Goal: Information Seeking & Learning: Learn about a topic

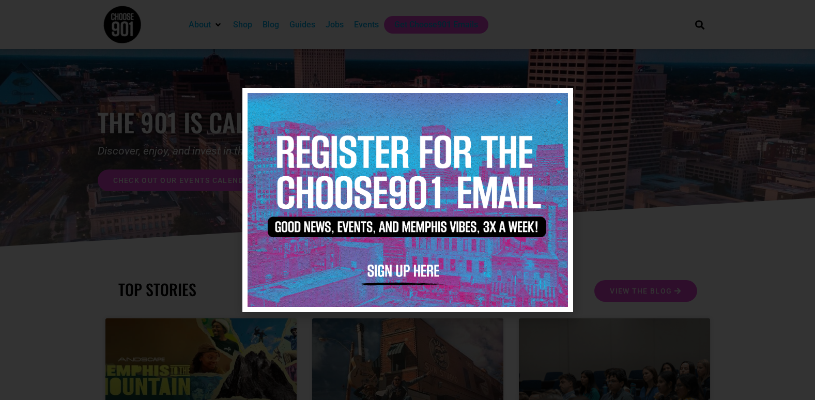
click at [558, 102] on icon "Close" at bounding box center [559, 102] width 8 height 8
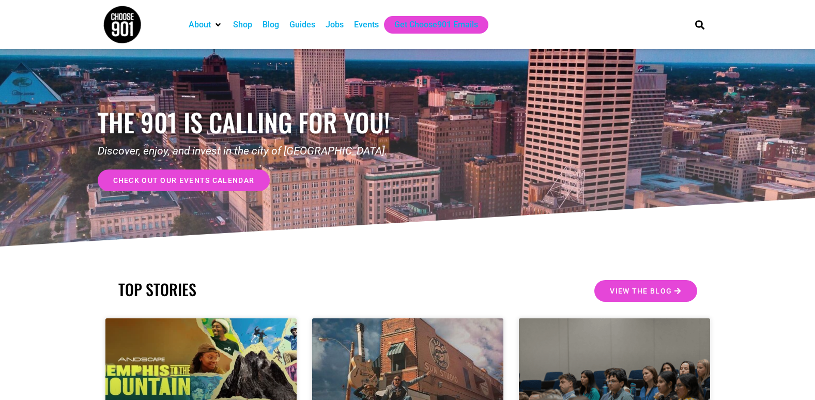
click at [360, 22] on div "Events" at bounding box center [366, 25] width 25 height 12
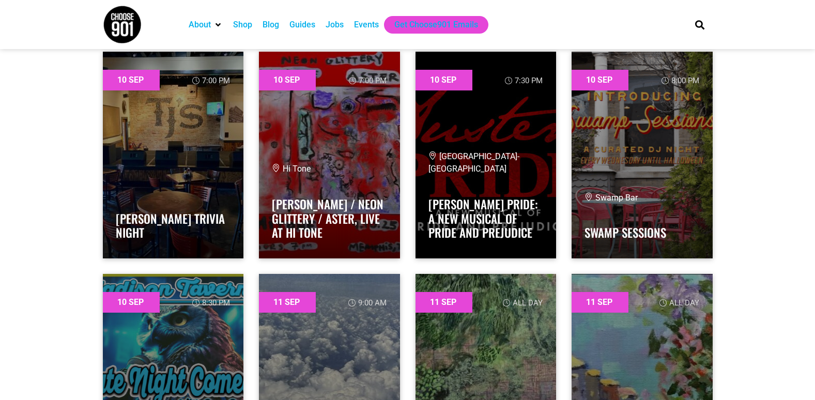
scroll to position [2585, 0]
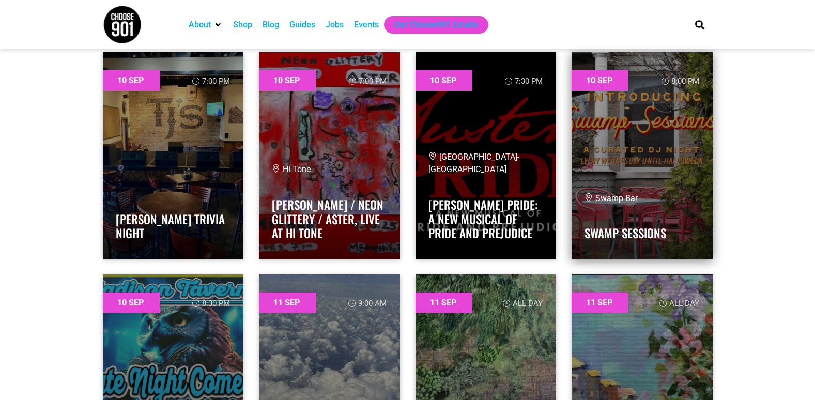
click at [656, 176] on link at bounding box center [642, 155] width 141 height 207
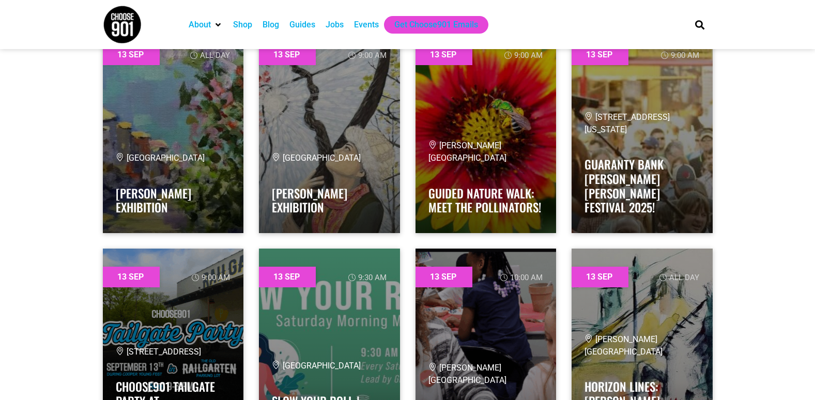
scroll to position [6826, 0]
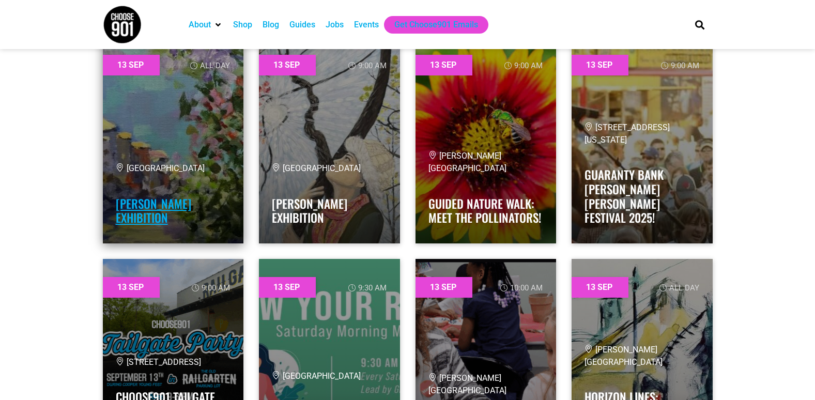
click at [169, 195] on link "Steve Nelson Exhibition" at bounding box center [153, 211] width 75 height 32
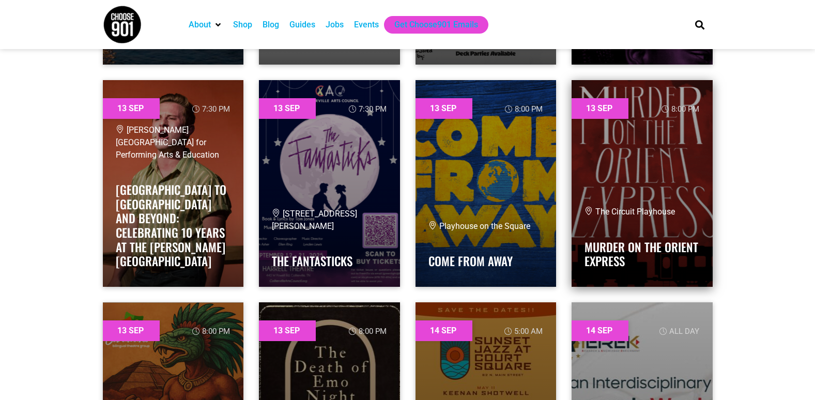
scroll to position [8635, 0]
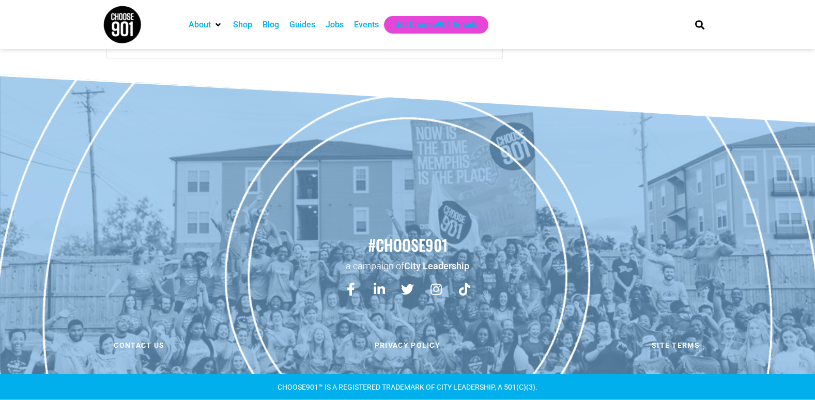
scroll to position [942, 0]
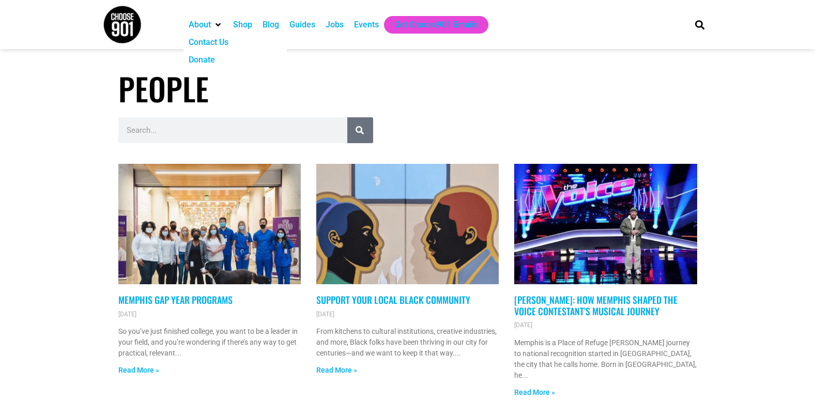
click at [132, 27] on img at bounding box center [122, 24] width 39 height 39
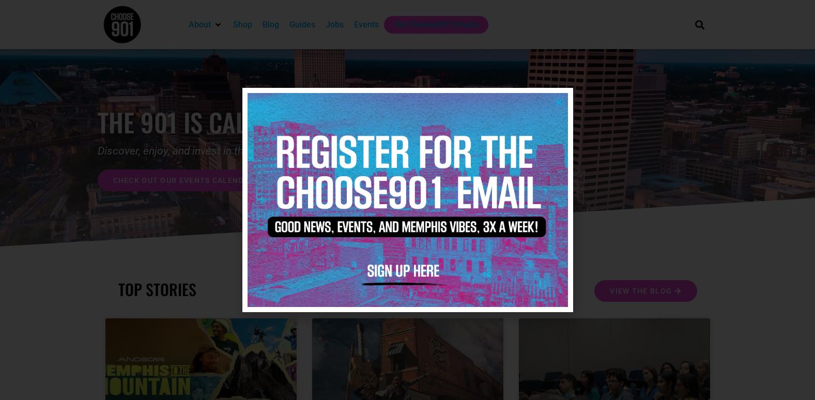
click at [561, 99] on icon "Close" at bounding box center [559, 102] width 8 height 8
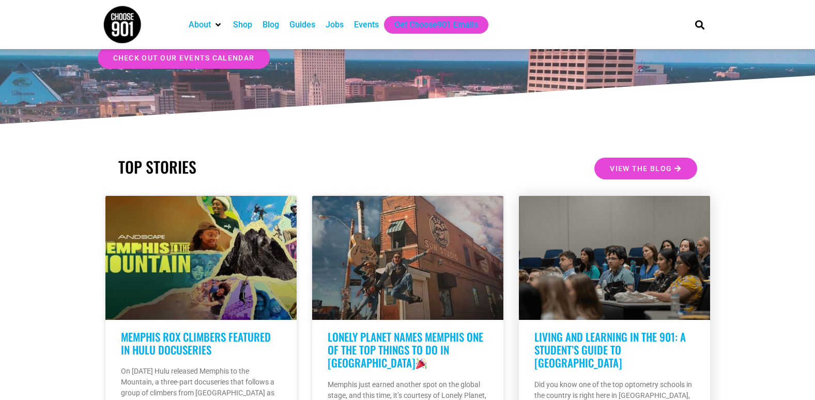
scroll to position [207, 0]
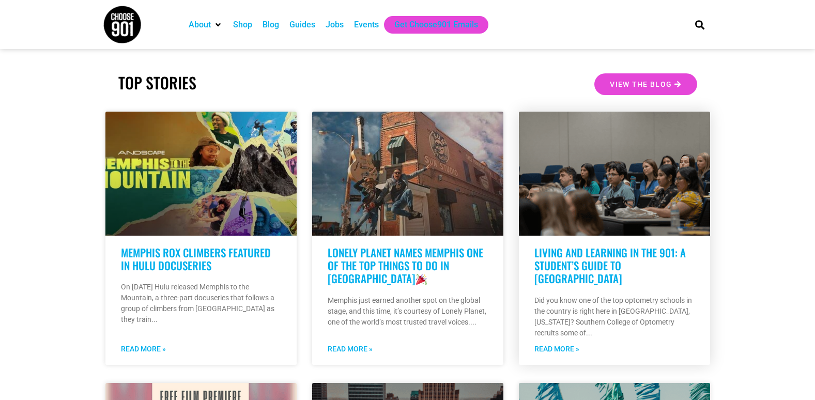
click at [623, 200] on link at bounding box center [614, 174] width 191 height 124
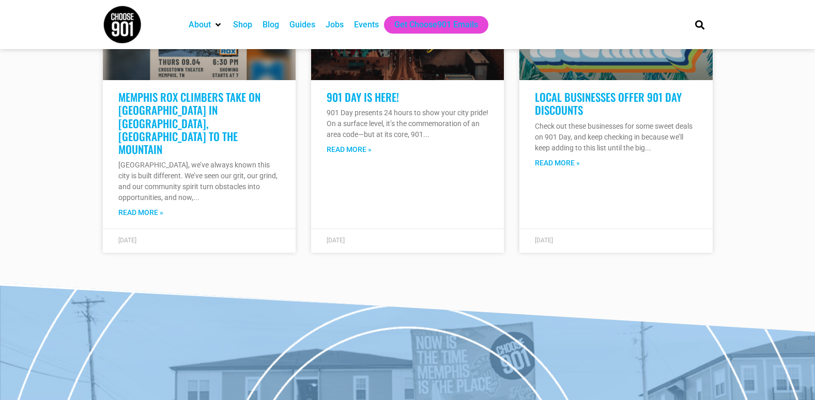
scroll to position [4221, 0]
